Goal: Transaction & Acquisition: Download file/media

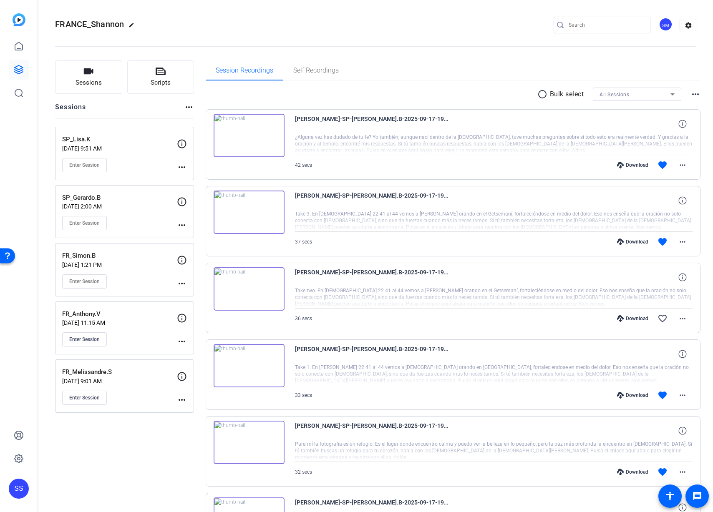
click at [139, 203] on p "[DATE] 2:00 AM" at bounding box center [119, 206] width 115 height 7
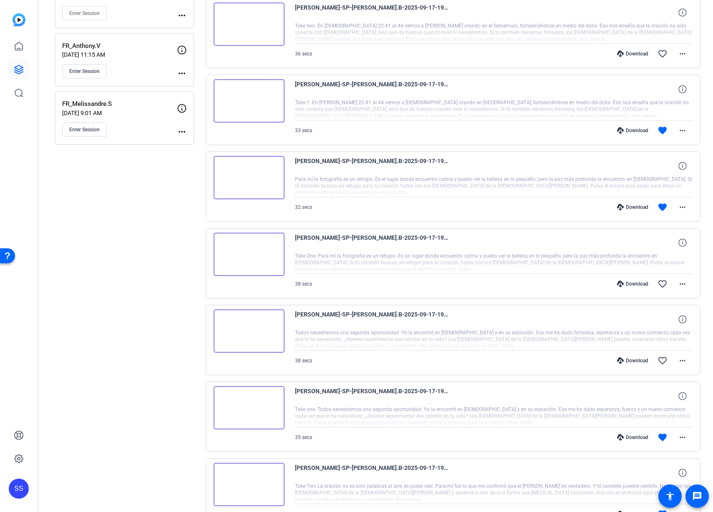
scroll to position [414, 0]
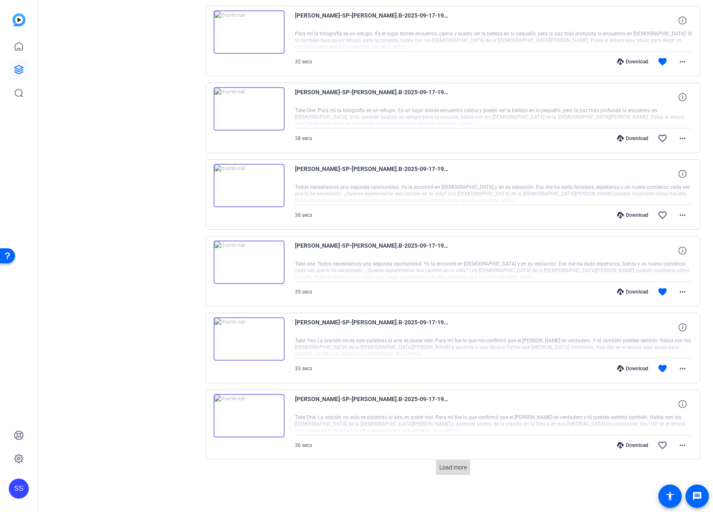
click at [454, 465] on span "Load more" at bounding box center [453, 468] width 28 height 9
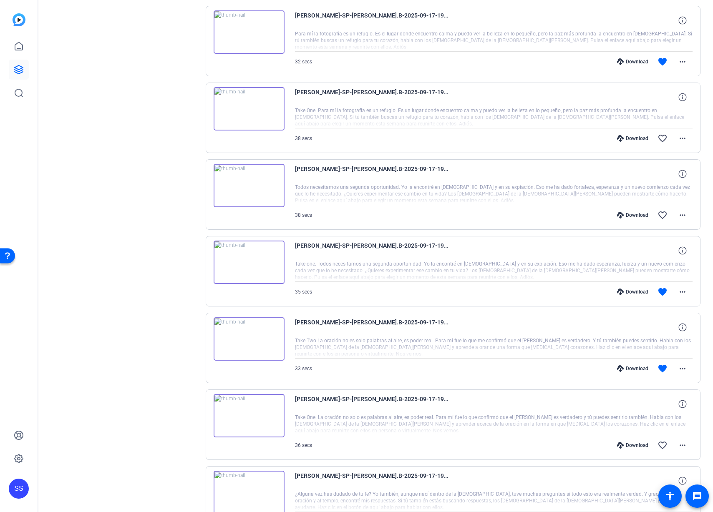
scroll to position [783, 0]
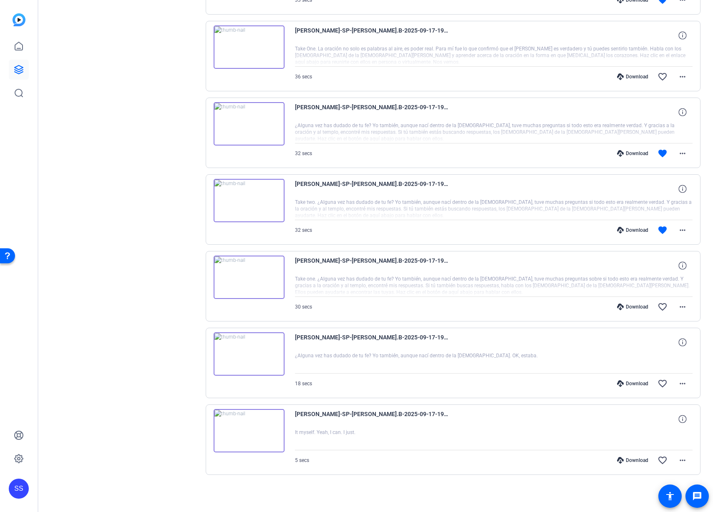
click at [618, 230] on icon at bounding box center [620, 230] width 7 height 7
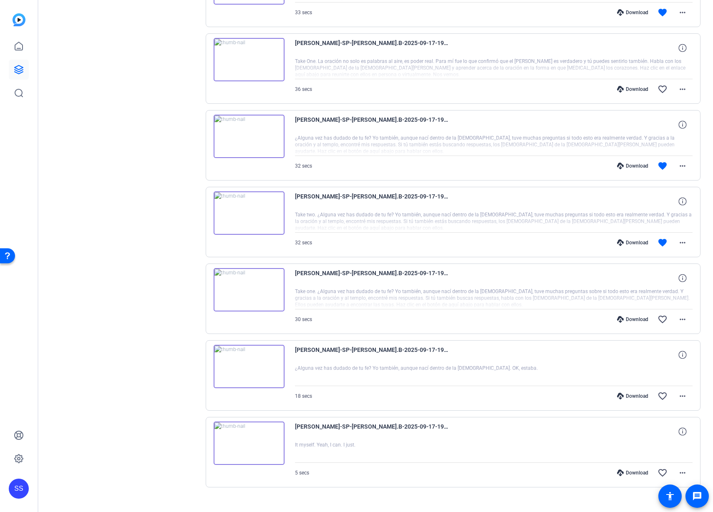
scroll to position [678, 0]
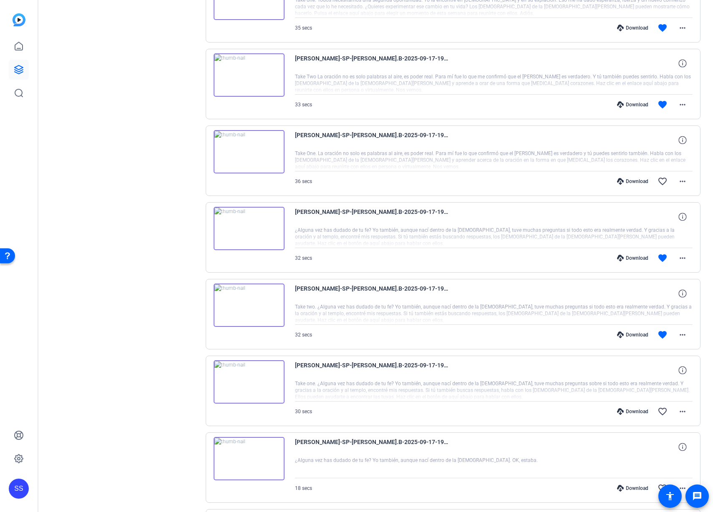
click at [625, 258] on div "Download" at bounding box center [633, 258] width 40 height 7
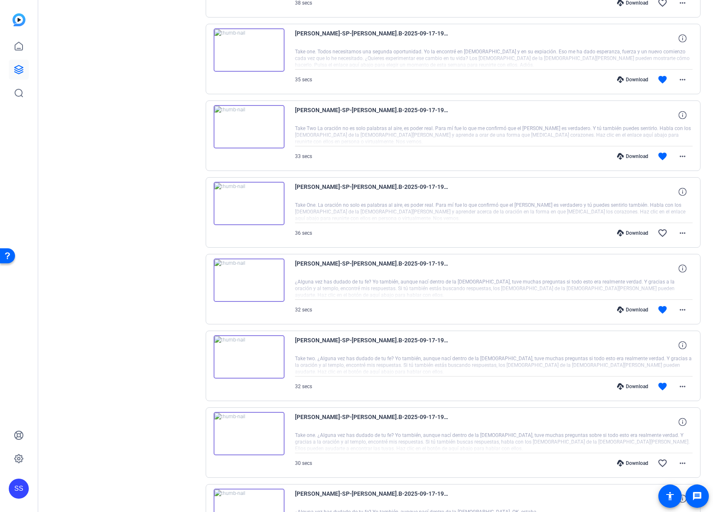
scroll to position [527, 0]
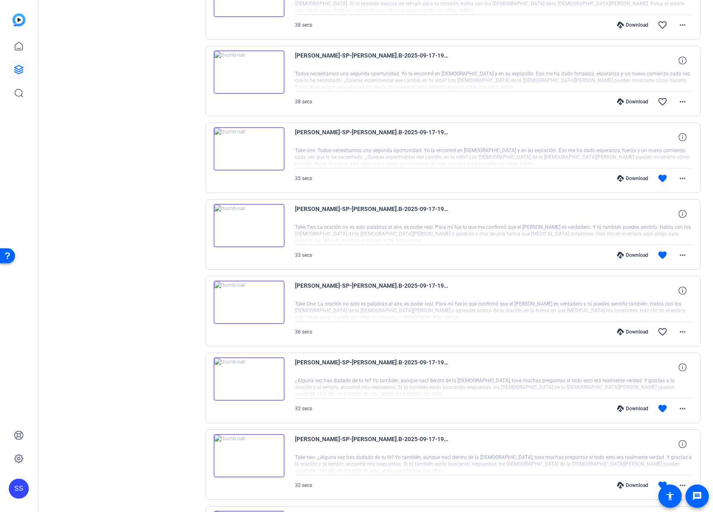
click at [631, 258] on div "Download" at bounding box center [633, 255] width 40 height 7
click at [622, 177] on div "Download" at bounding box center [633, 178] width 40 height 7
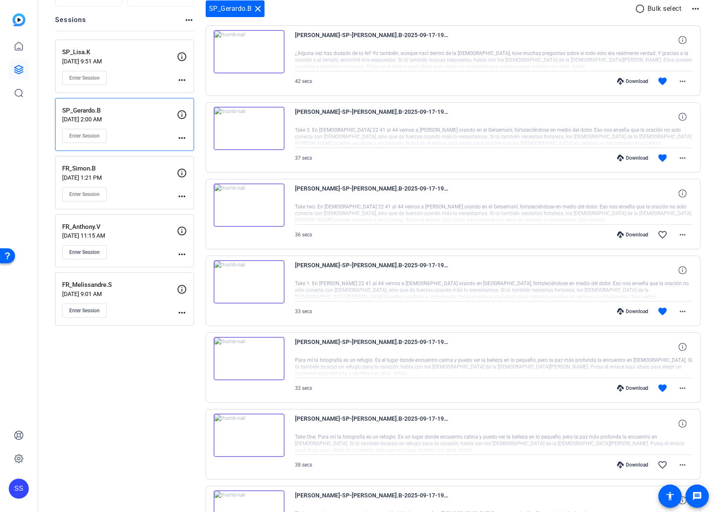
scroll to position [188, 0]
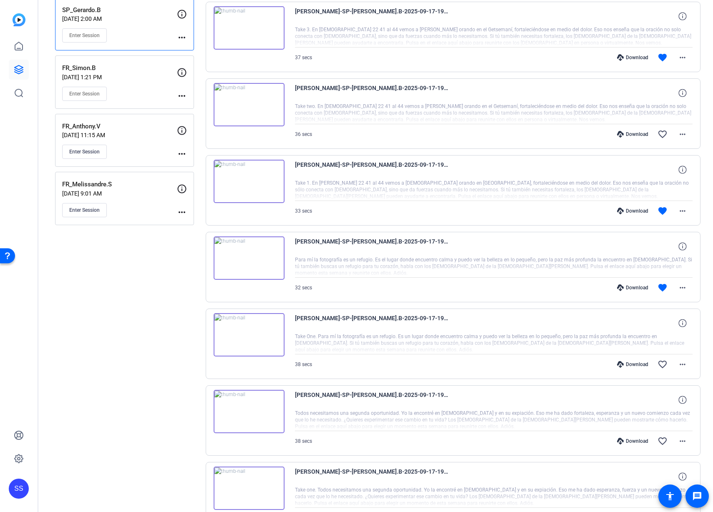
click at [628, 286] on div "Download" at bounding box center [633, 288] width 40 height 7
click at [630, 211] on div "Download" at bounding box center [633, 211] width 40 height 7
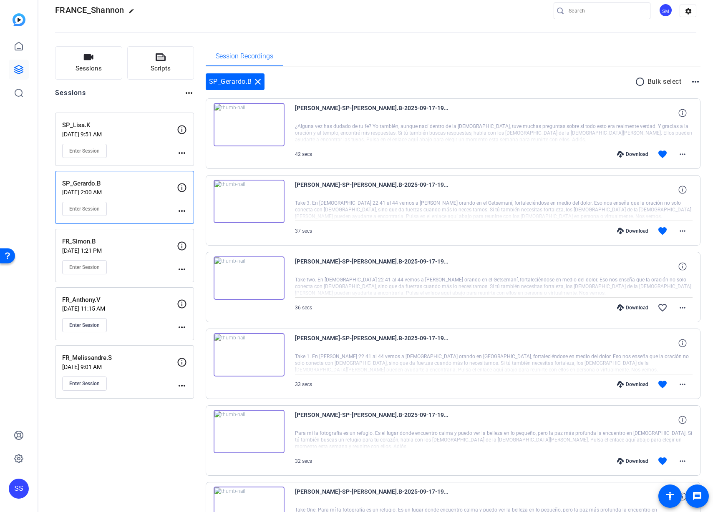
scroll to position [0, 0]
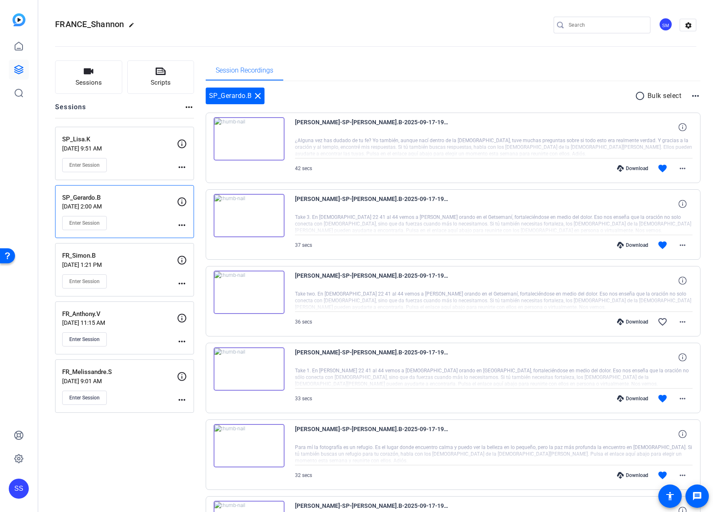
click at [623, 246] on div "Download" at bounding box center [633, 245] width 40 height 7
click at [636, 166] on div "Download" at bounding box center [633, 168] width 40 height 7
